Goal: Navigation & Orientation: Find specific page/section

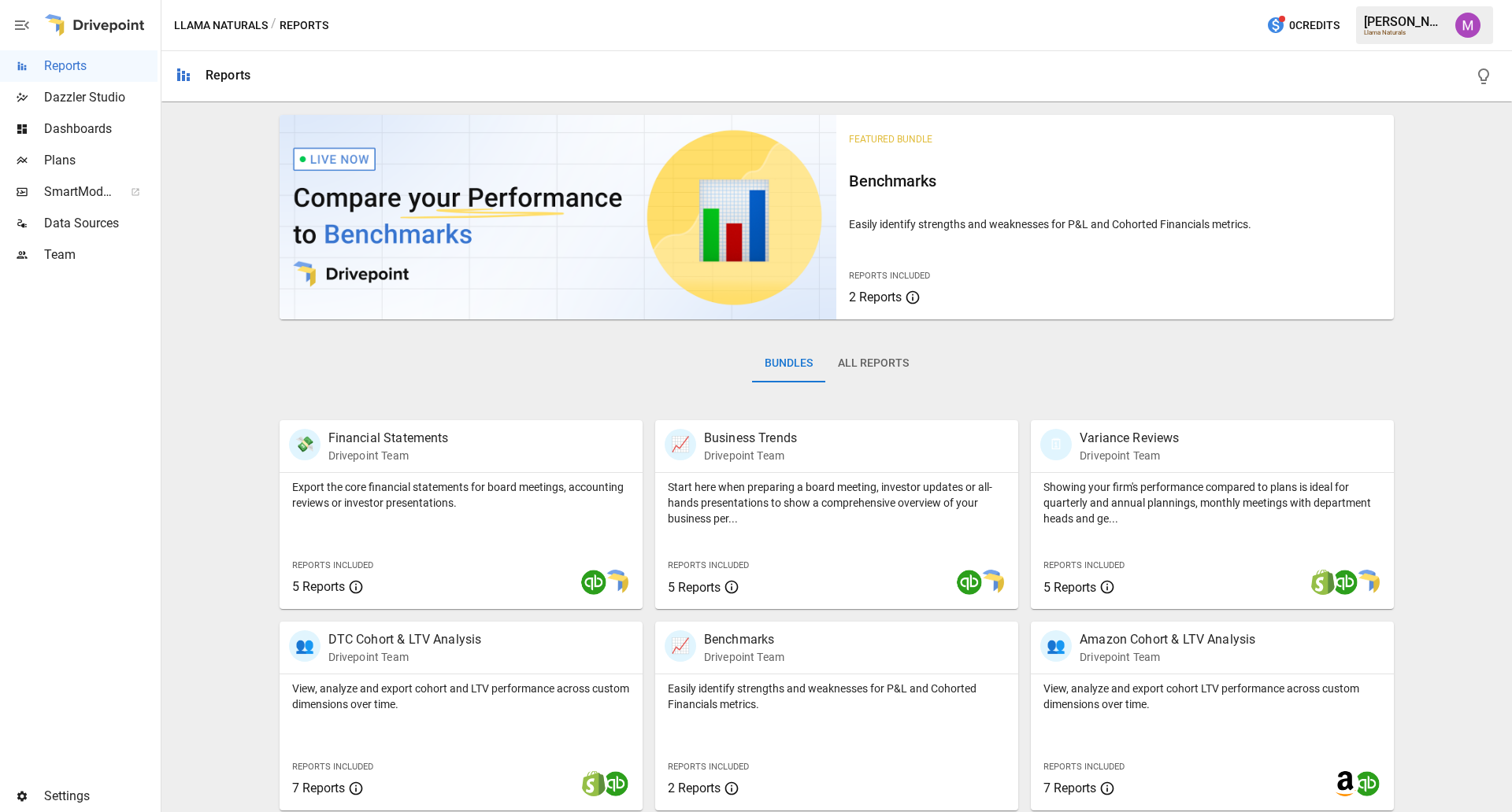
click at [70, 165] on span "Plans" at bounding box center [101, 160] width 114 height 19
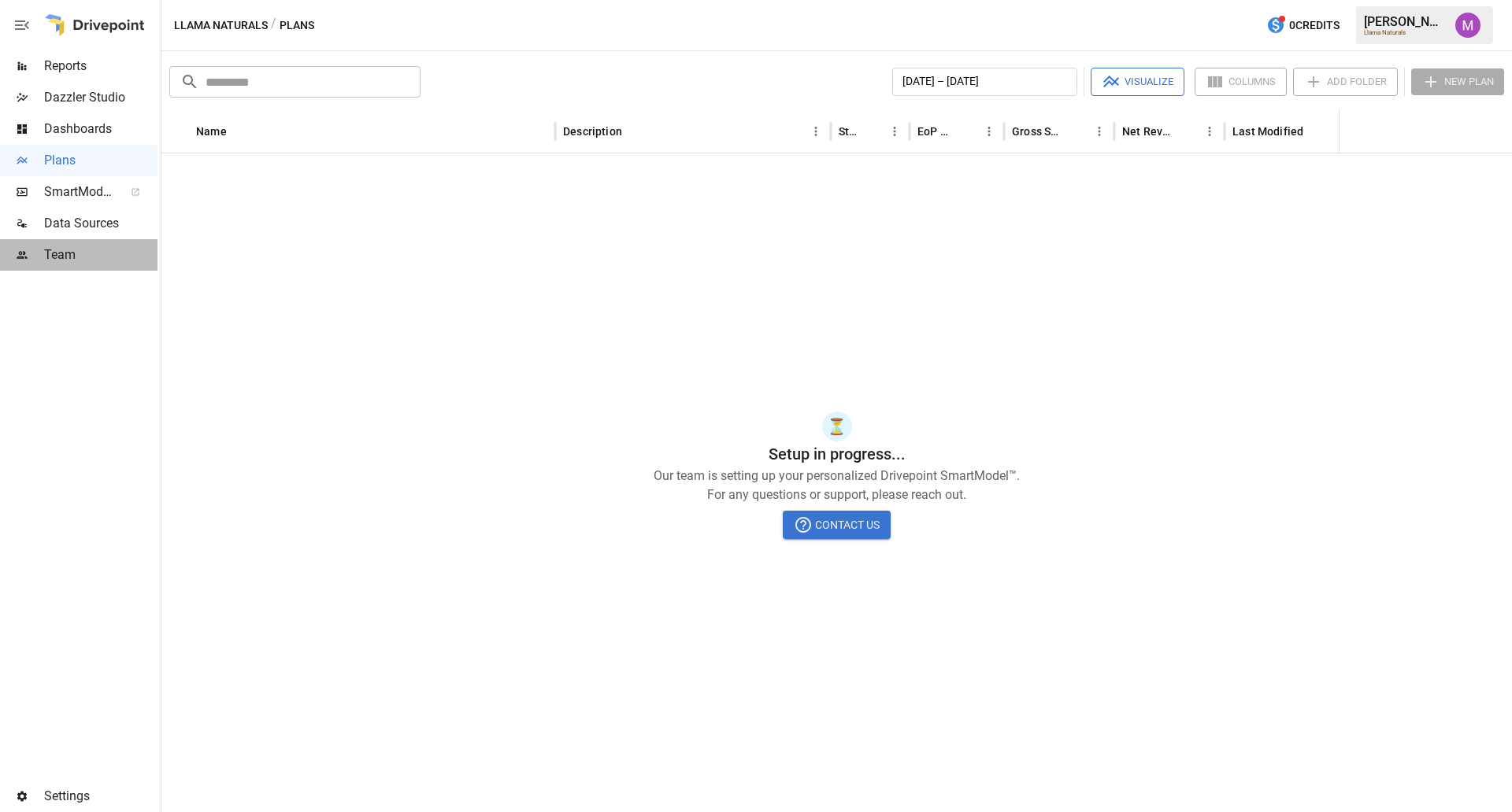
click at [93, 257] on span "Team" at bounding box center [101, 255] width 114 height 19
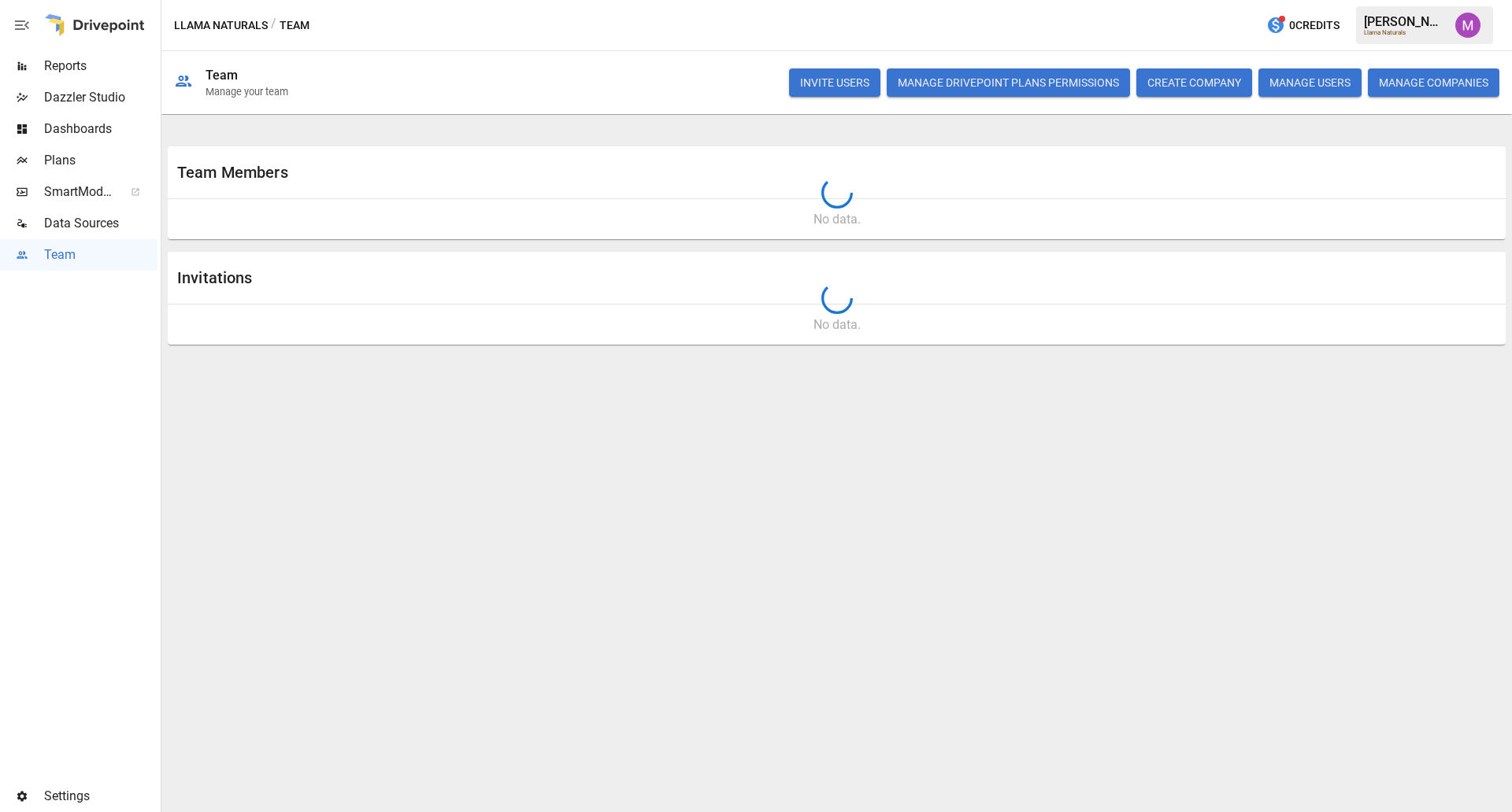
click at [59, 798] on span "Settings" at bounding box center [101, 796] width 114 height 19
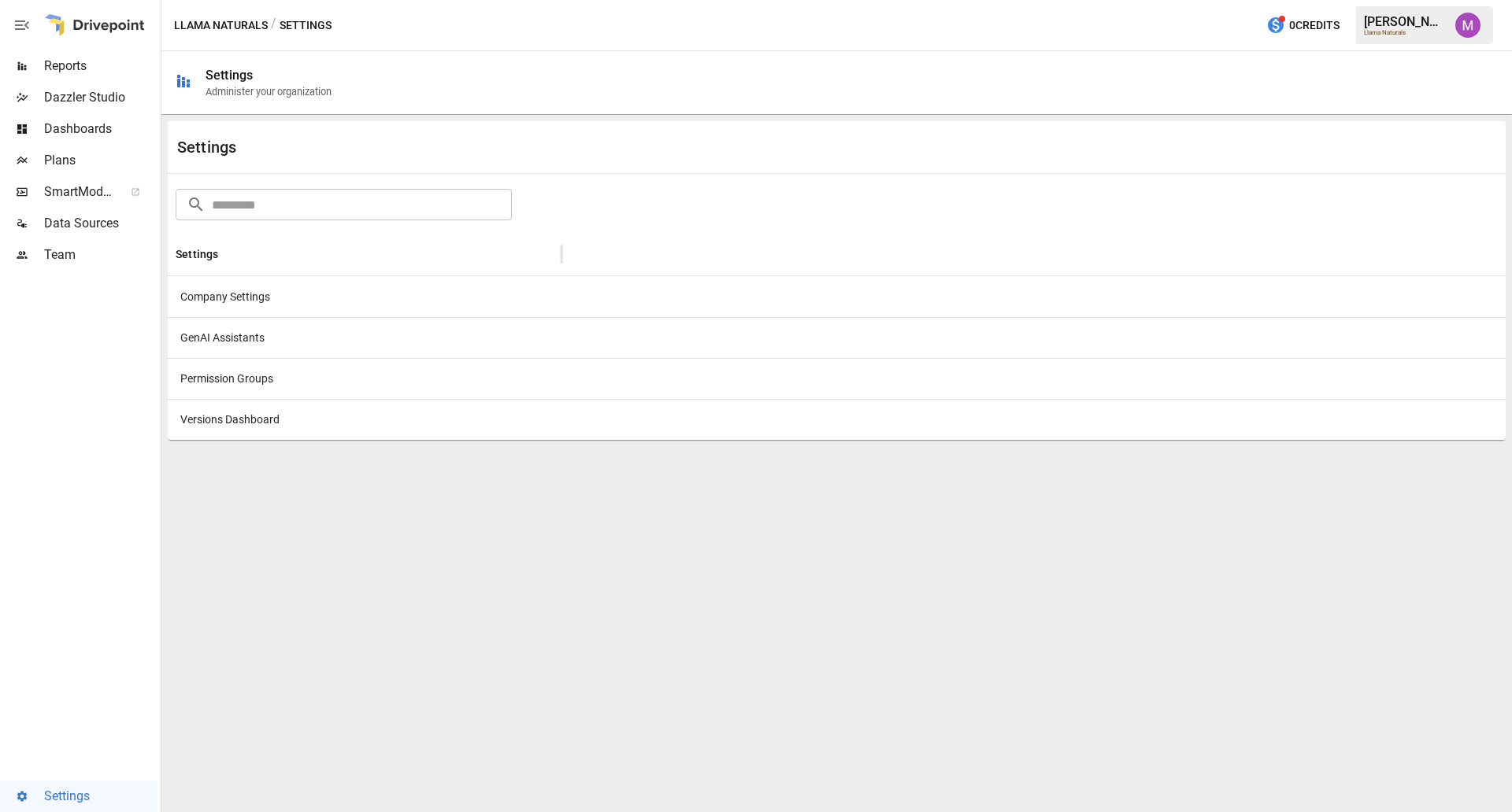
click at [271, 300] on div "Company Settings" at bounding box center [365, 297] width 394 height 41
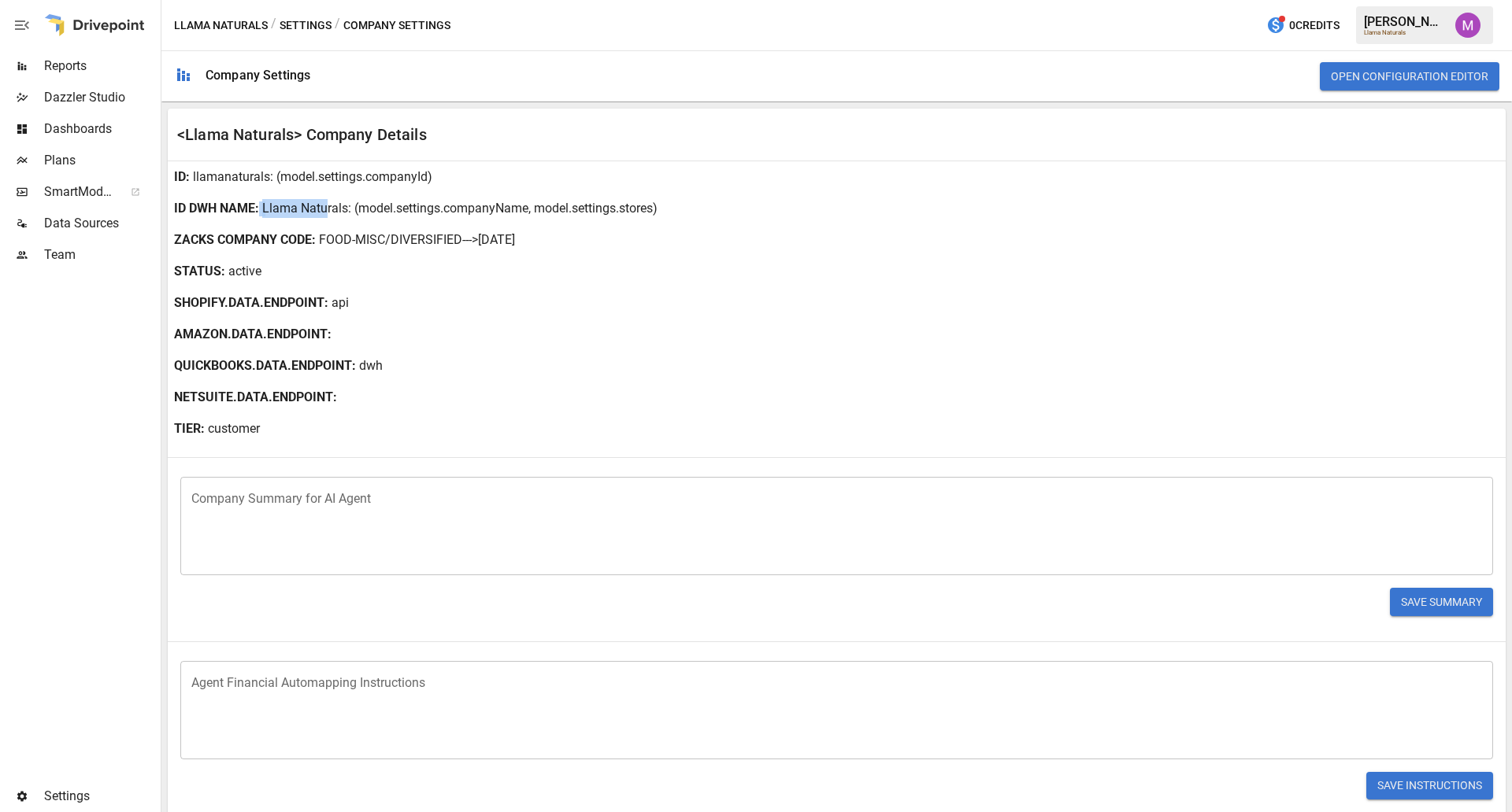
drag, startPoint x: 261, startPoint y: 209, endPoint x: 329, endPoint y: 211, distance: 68.0
click at [329, 211] on div "ID DWH NAME : Llama Naturals : (model.settings.companyName, model.settings.stor…" at bounding box center [837, 208] width 1338 height 31
click at [329, 211] on p "Llama Naturals" at bounding box center [305, 209] width 86 height 19
drag, startPoint x: 345, startPoint y: 212, endPoint x: 261, endPoint y: 212, distance: 84.0
click at [261, 212] on div "ID DWH NAME : Llama Naturals : (model.settings.companyName, model.settings.stor…" at bounding box center [837, 208] width 1338 height 31
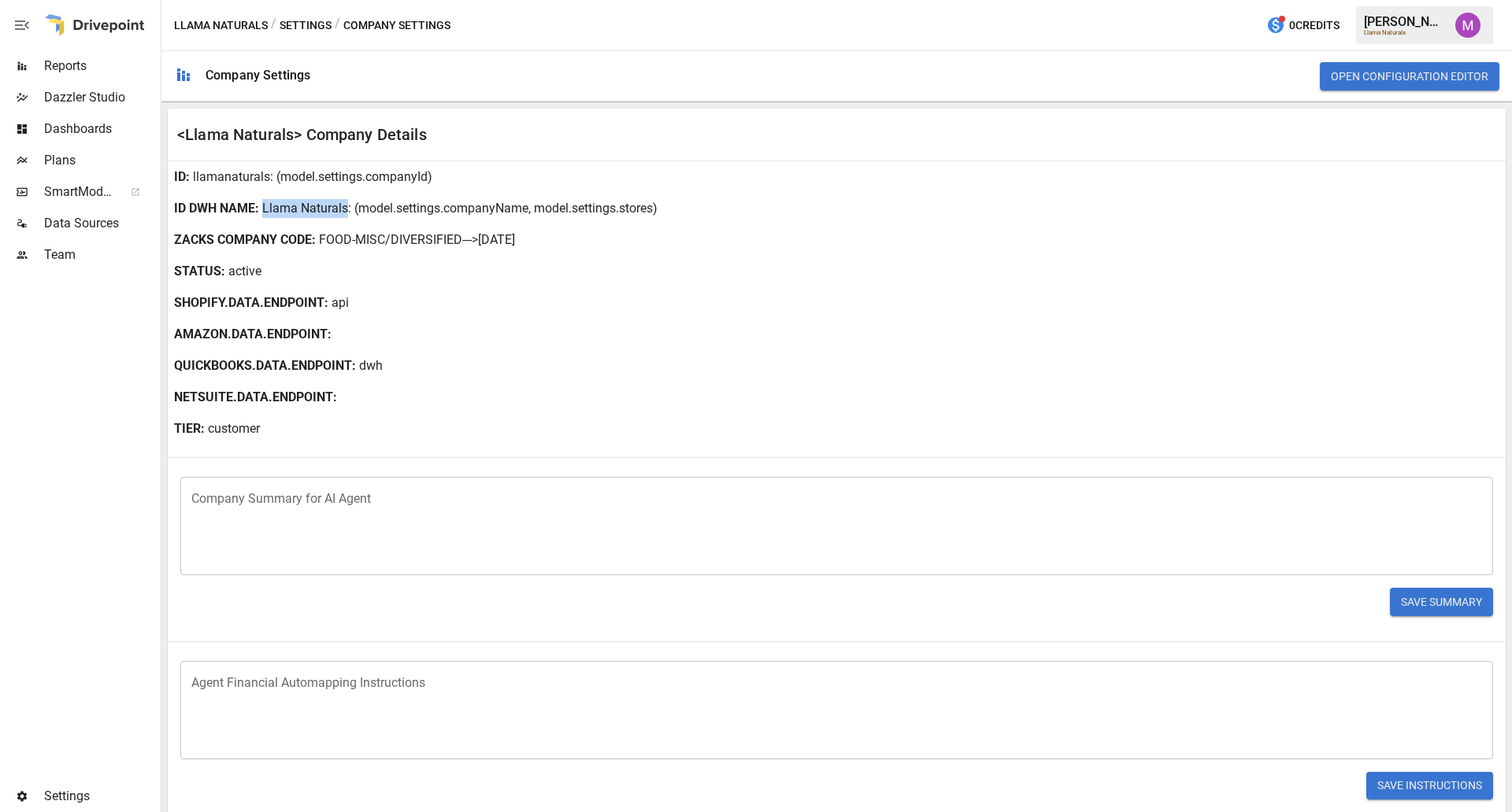
copy div "Llama Naturals"
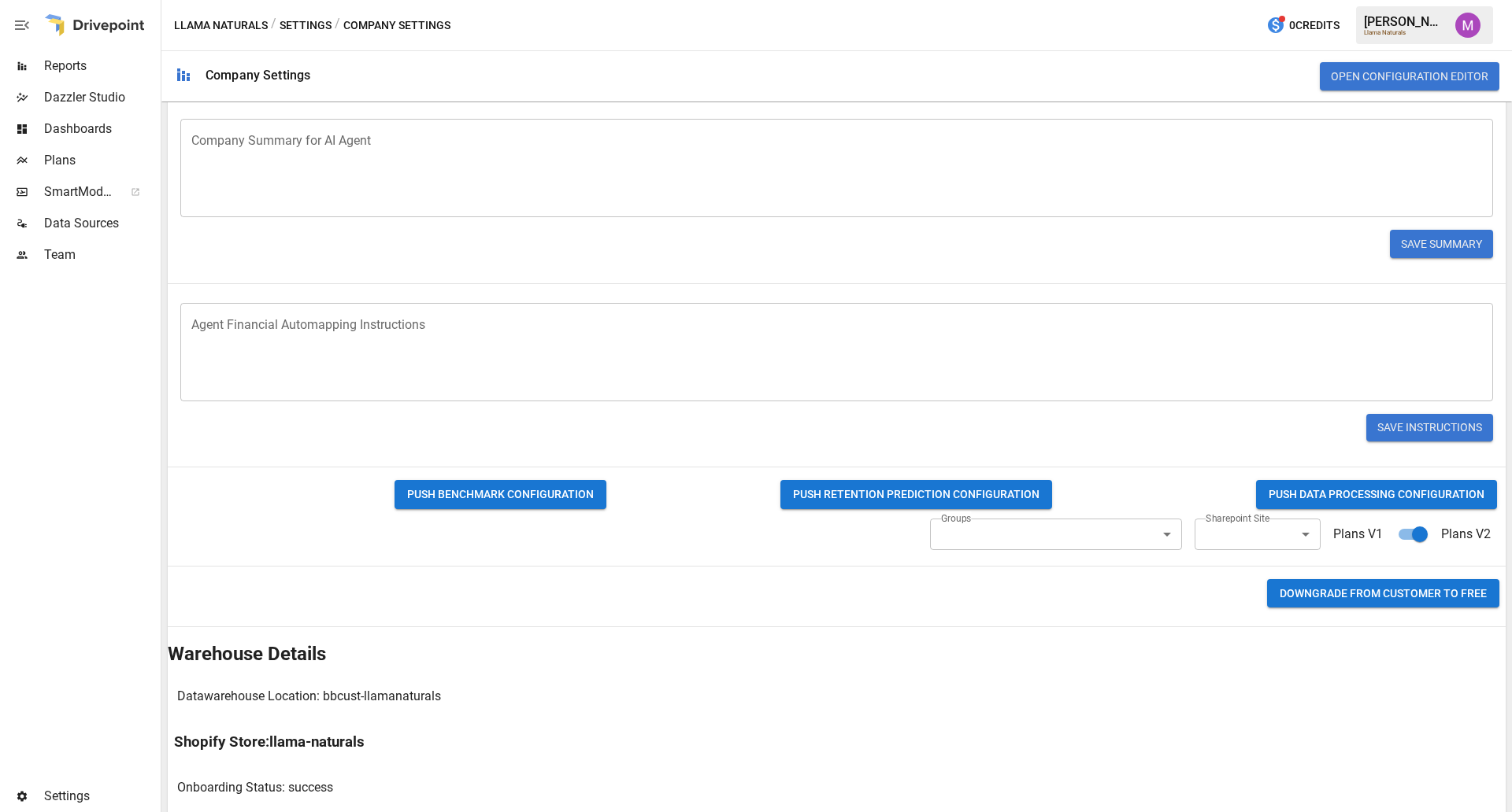
scroll to position [471, 0]
